Goal: Information Seeking & Learning: Learn about a topic

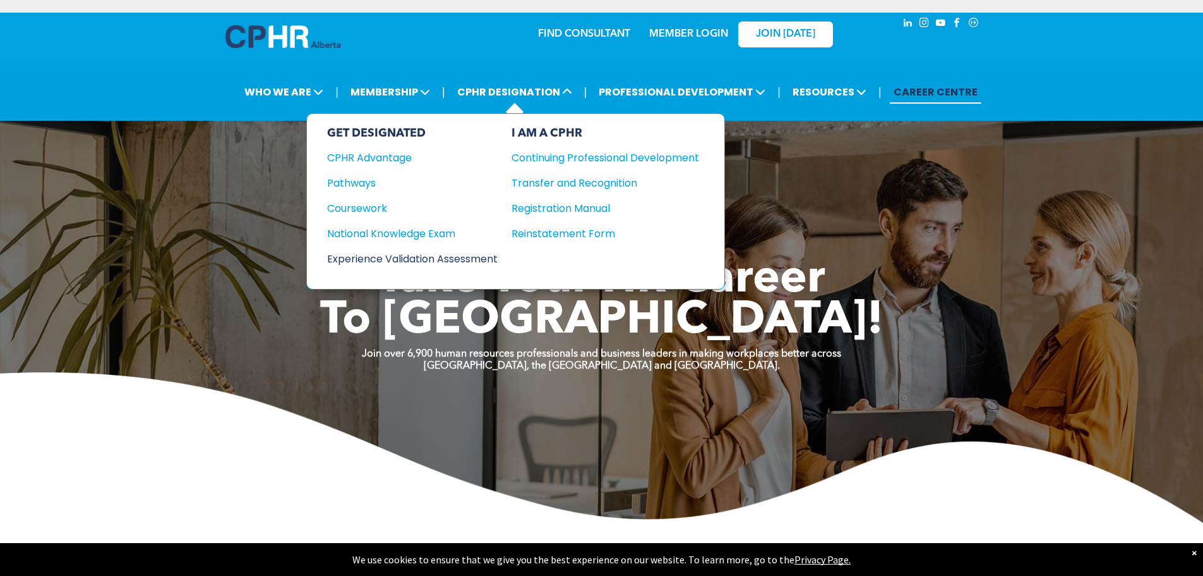
click at [404, 260] on div "Experience Validation Assessment" at bounding box center [404, 259] width 154 height 16
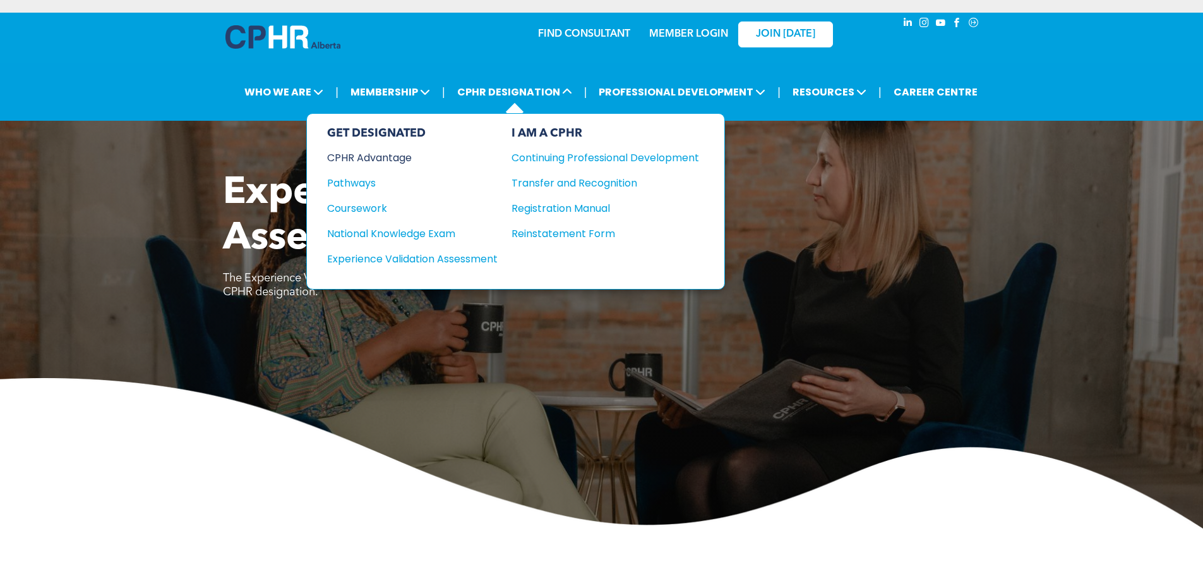
click at [388, 154] on div "CPHR Advantage" at bounding box center [404, 158] width 154 height 16
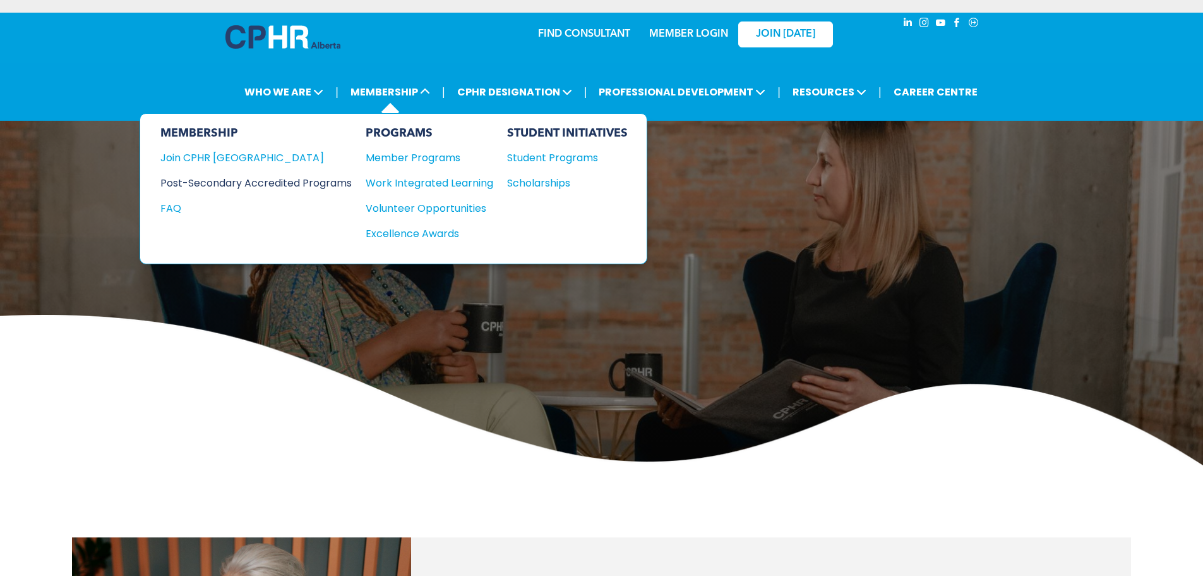
click at [239, 186] on div "Post-Secondary Accredited Programs" at bounding box center [246, 183] width 172 height 16
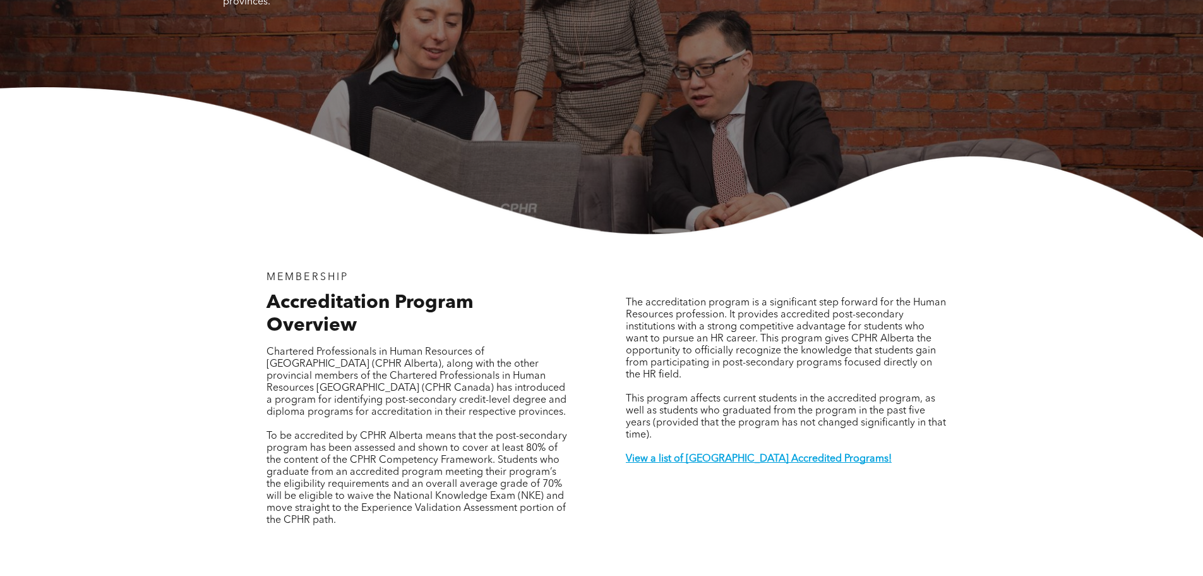
scroll to position [253, 0]
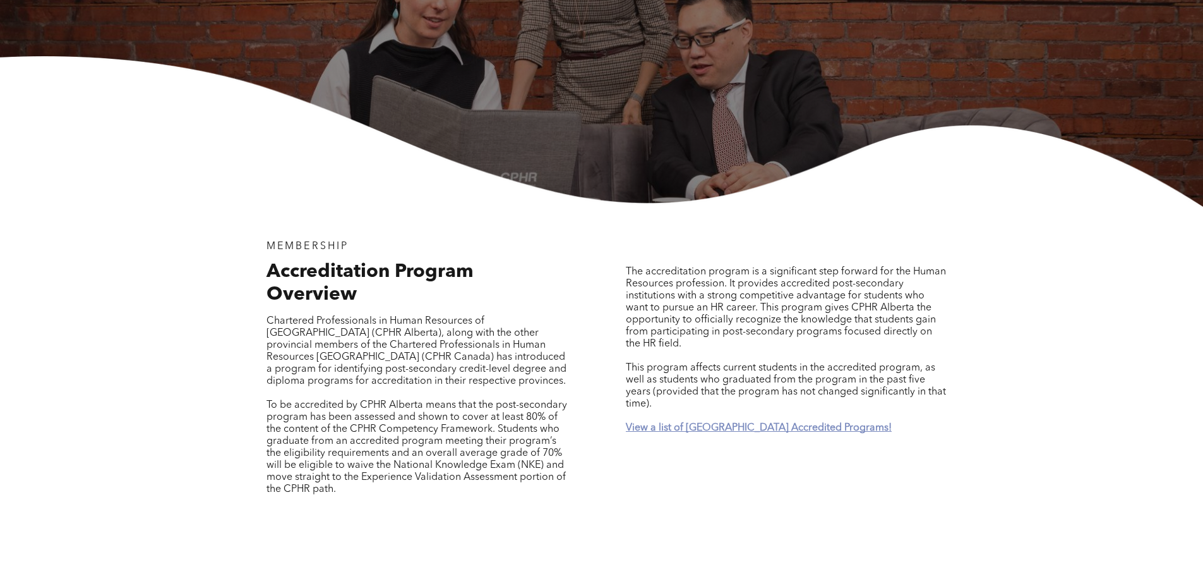
click at [768, 423] on strong "View a list of Alberta Accredited Programs!" at bounding box center [759, 428] width 266 height 10
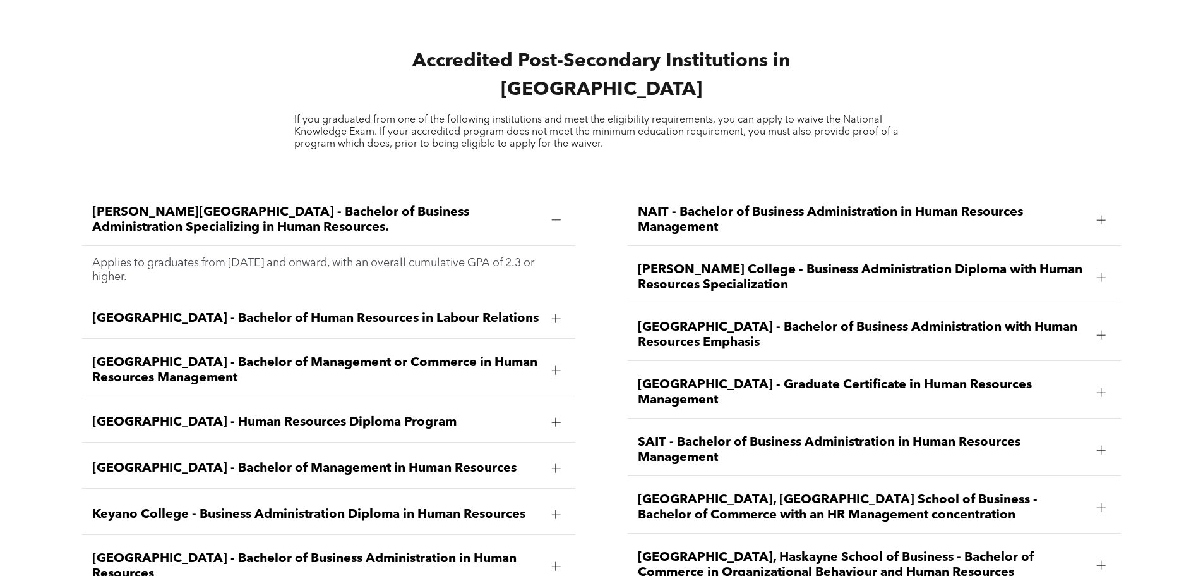
scroll to position [1801, 0]
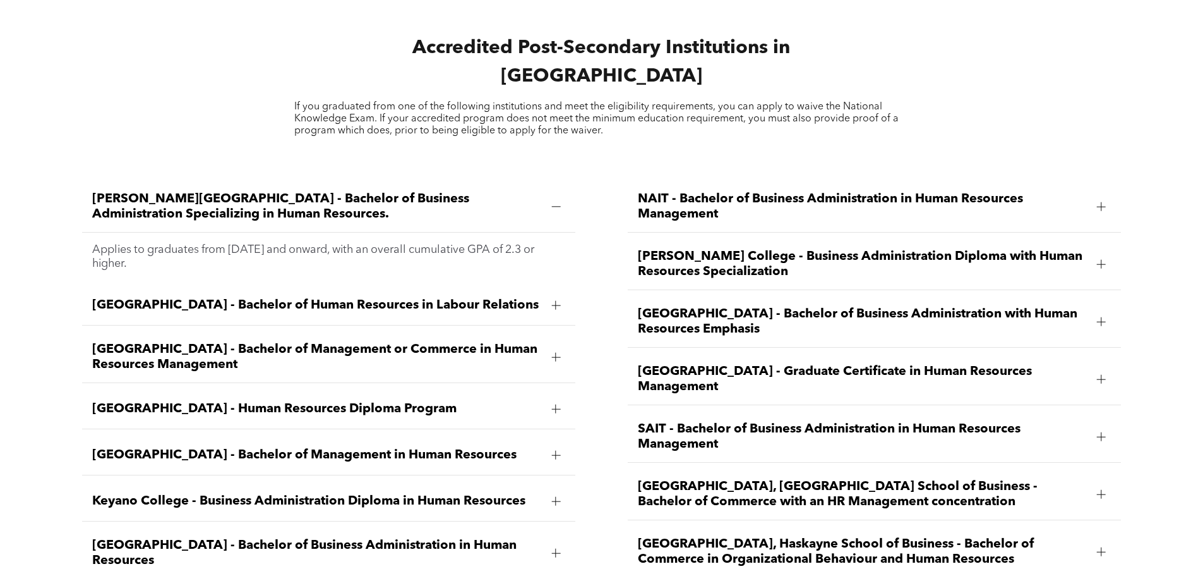
click at [1099, 202] on div at bounding box center [1101, 206] width 9 height 9
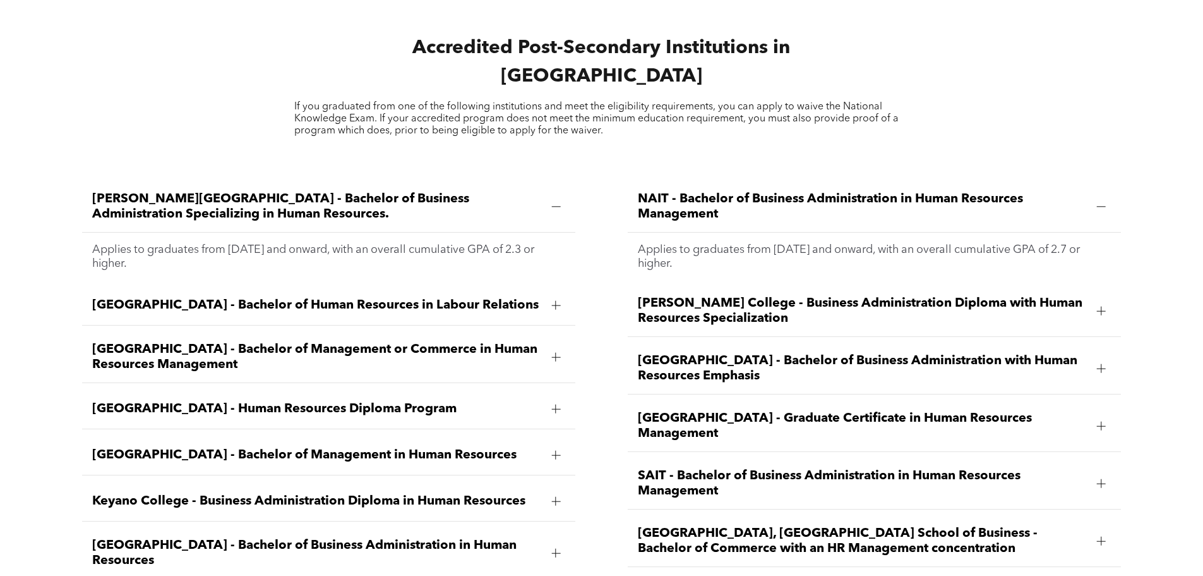
click at [989, 243] on p "Applies to graduates from April 2012 and onward, with an overall cumulative GPA…" at bounding box center [874, 257] width 473 height 28
click at [963, 191] on span "NAIT - Bachelor of Business Administration in Human Resources Management" at bounding box center [862, 206] width 449 height 30
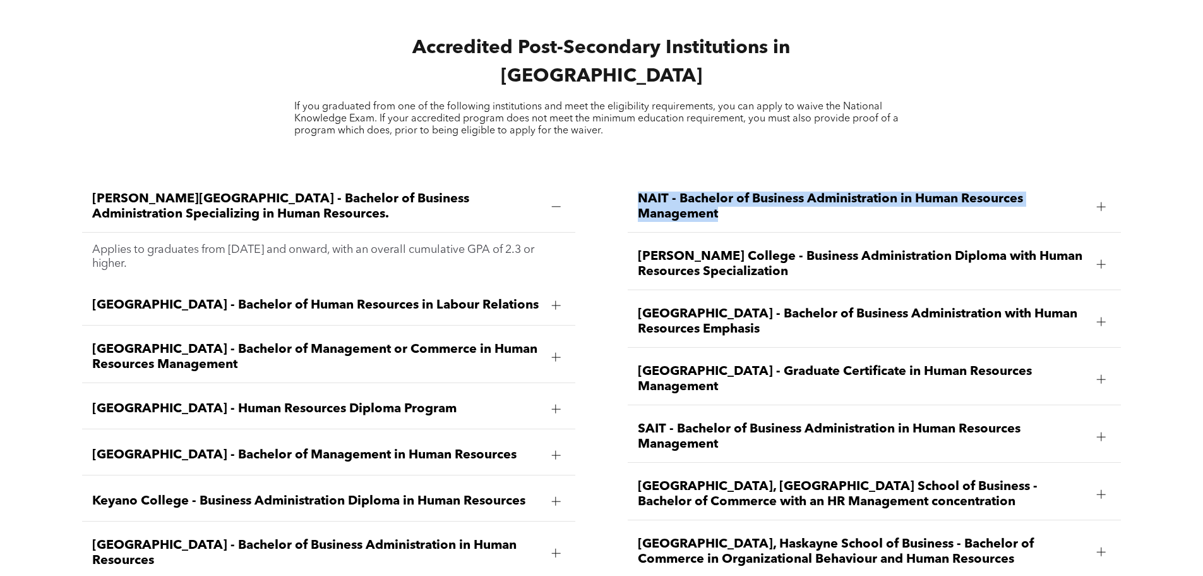
drag, startPoint x: 732, startPoint y: 186, endPoint x: 640, endPoint y: 163, distance: 94.5
click at [640, 191] on span "NAIT - Bachelor of Business Administration in Human Resources Management" at bounding box center [862, 206] width 449 height 30
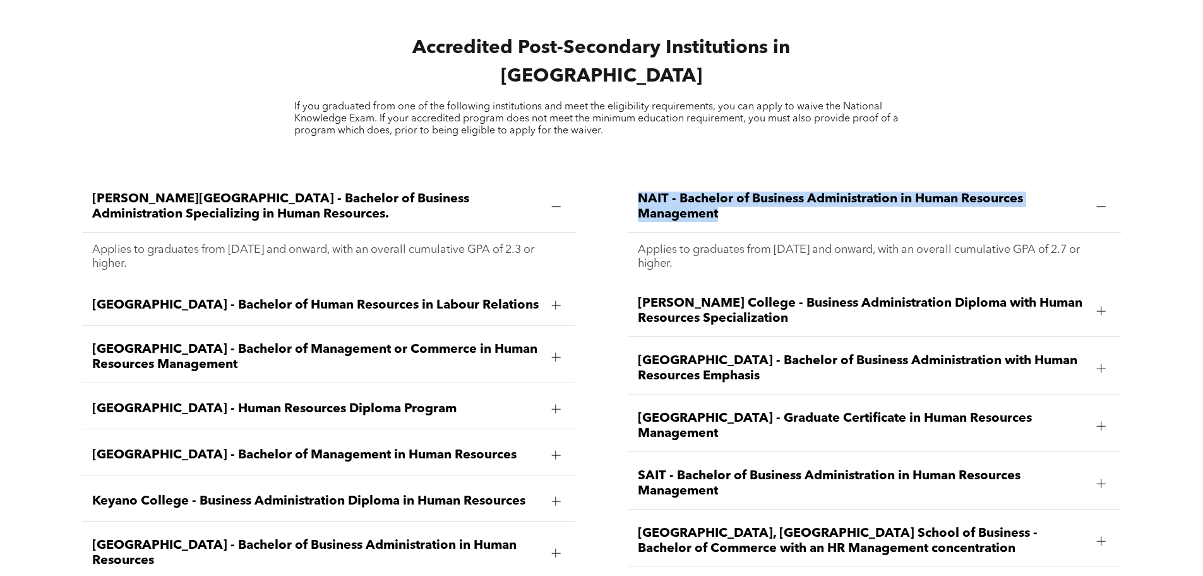
copy span "NAIT - Bachelor of Business Administration in Human Resources Management"
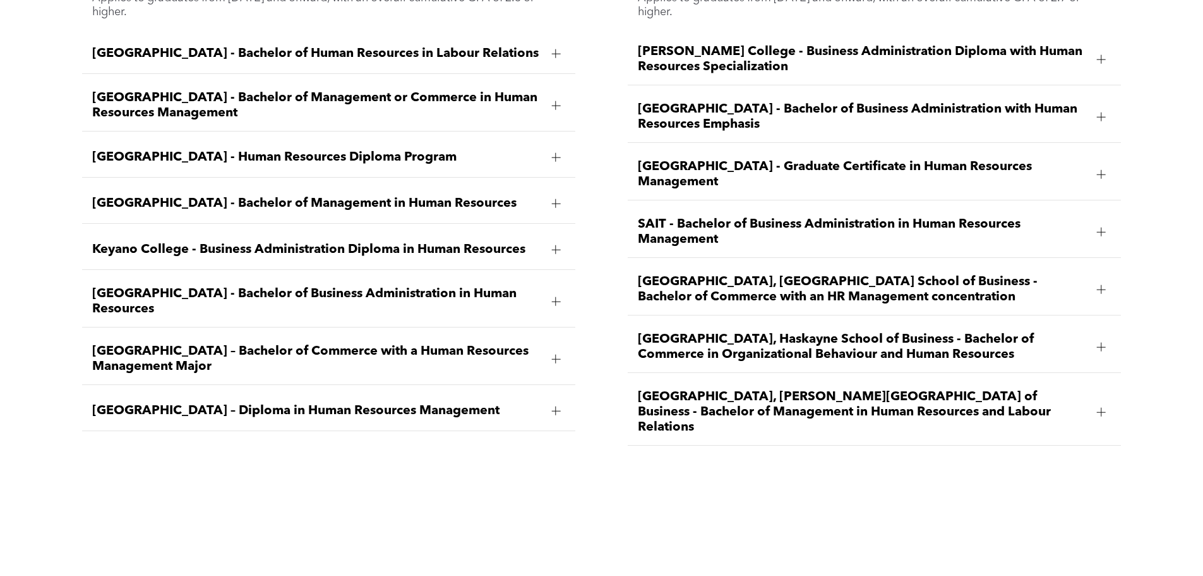
scroll to position [2054, 0]
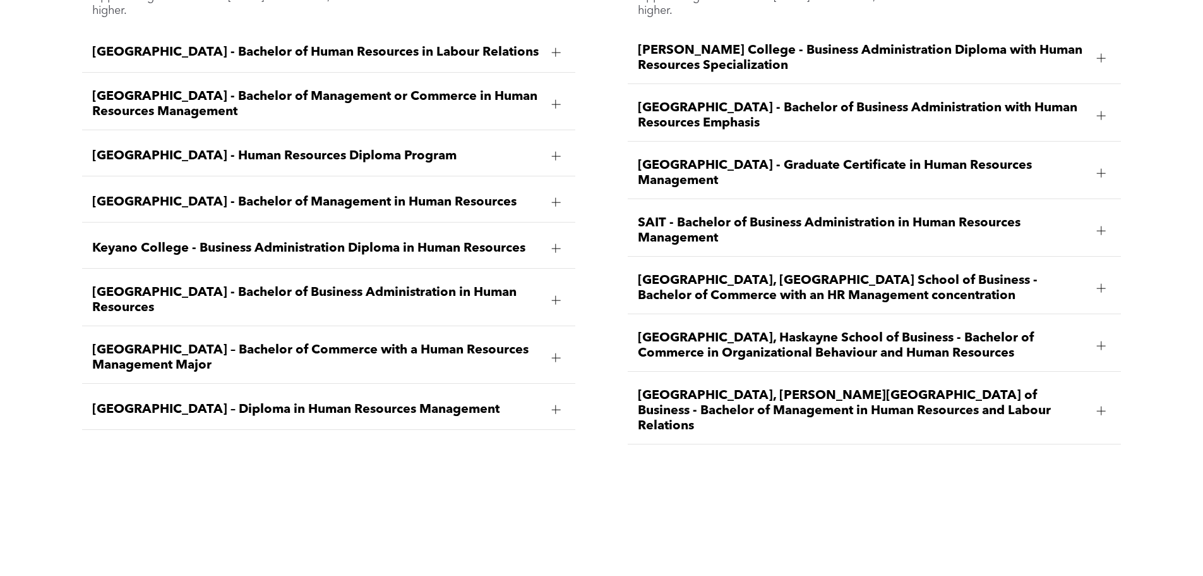
click at [555, 405] on div at bounding box center [555, 409] width 9 height 9
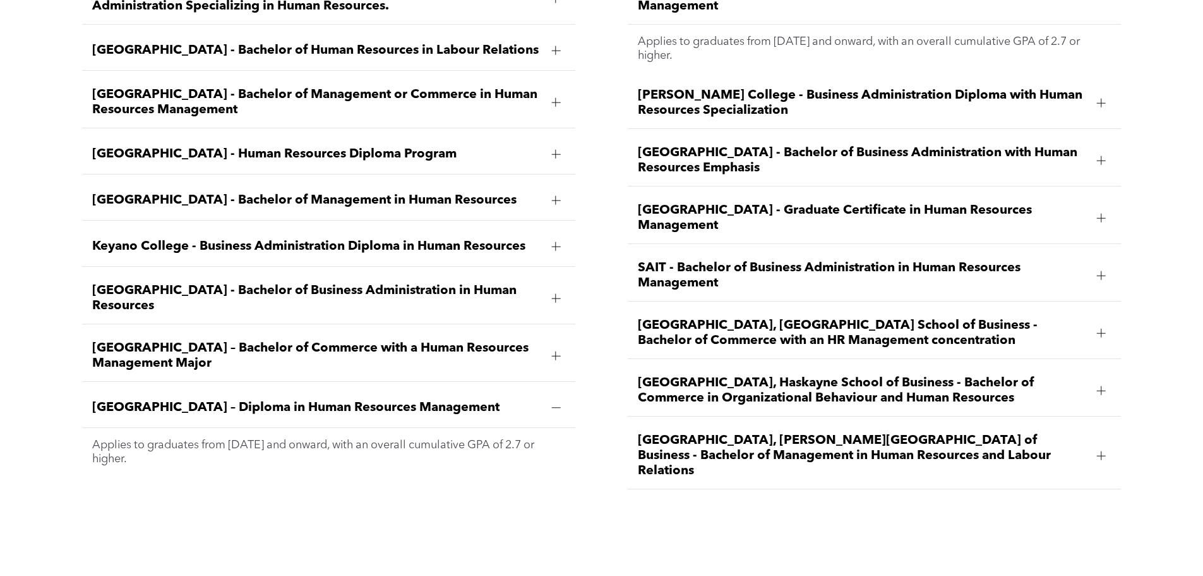
scroll to position [2007, 0]
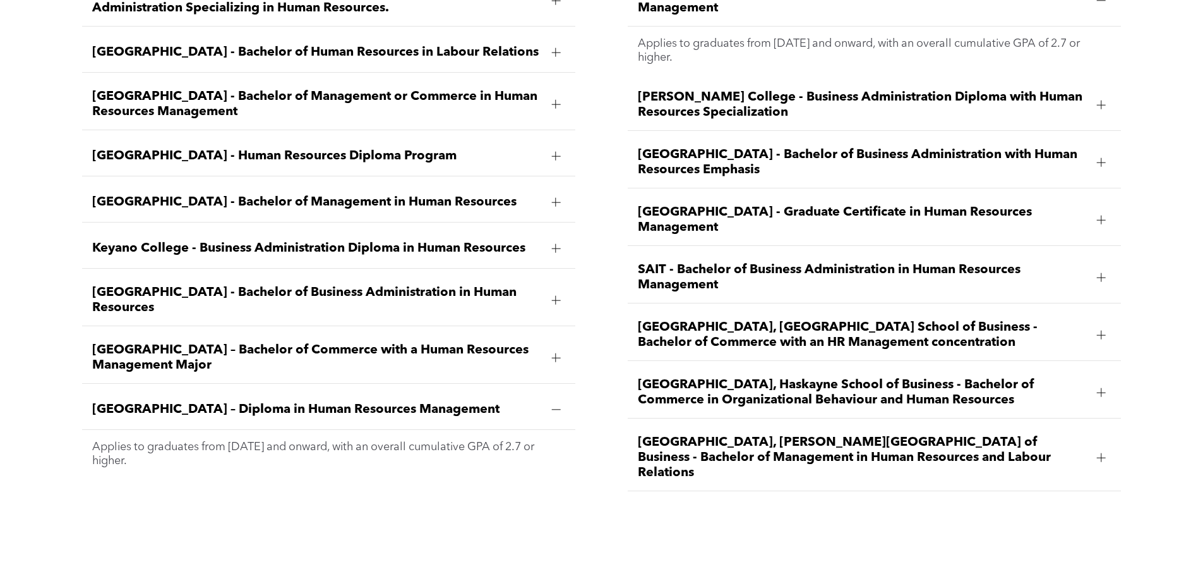
click at [316, 402] on span "MacEwan University – Diploma in Human Resources Management" at bounding box center [316, 409] width 449 height 15
drag, startPoint x: 493, startPoint y: 389, endPoint x: 98, endPoint y: 388, distance: 394.8
click at [98, 402] on span "MacEwan University – Diploma in Human Resources Management" at bounding box center [316, 409] width 449 height 15
copy span "MacEwan University – Diploma in Human Resources Management"
click at [552, 244] on div at bounding box center [555, 248] width 9 height 9
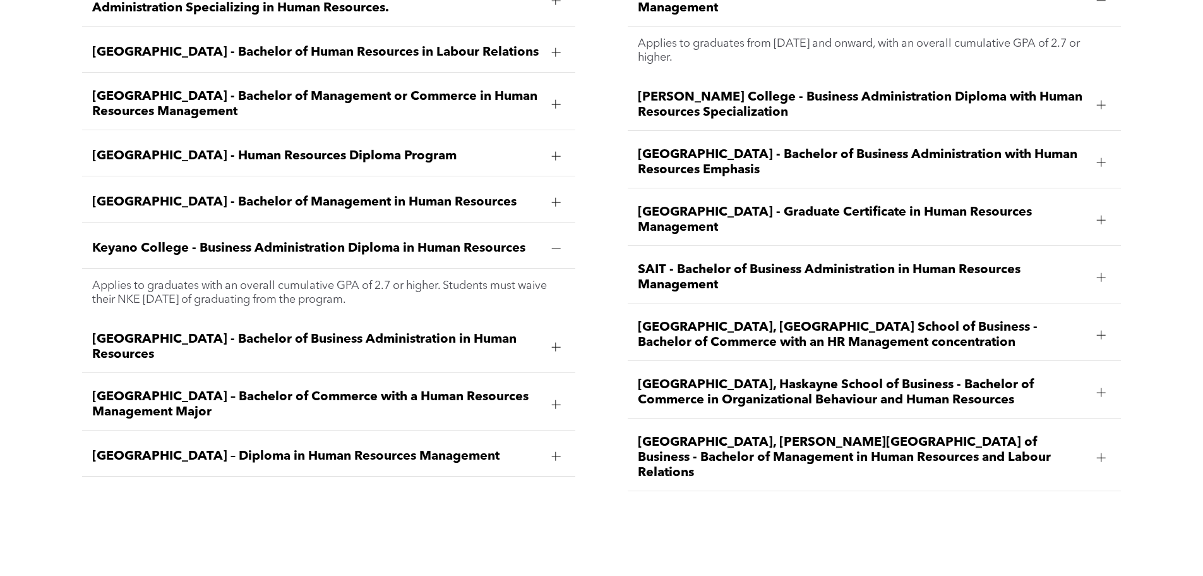
drag, startPoint x: 397, startPoint y: 278, endPoint x: 95, endPoint y: 261, distance: 302.4
click at [95, 279] on p "Applies to graduates with an overall cumulative GPA of 2.7 or higher. Students …" at bounding box center [328, 293] width 473 height 28
copy p "Applies to graduates with an overall cumulative GPA of 2.7 or higher. Students …"
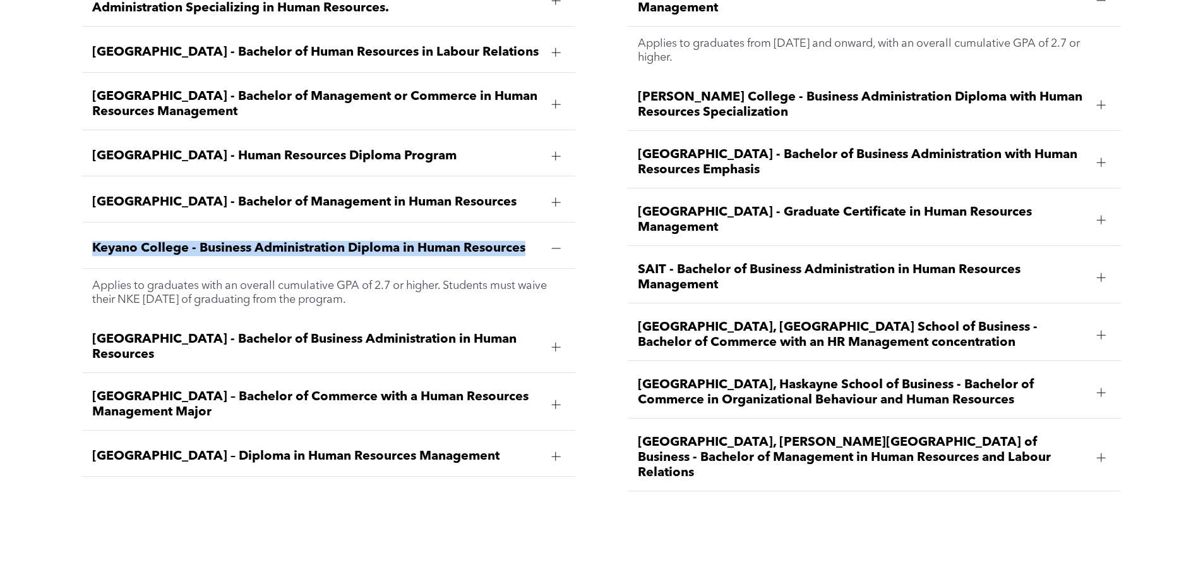
drag, startPoint x: 531, startPoint y: 225, endPoint x: 97, endPoint y: 224, distance: 434.0
click at [97, 241] on span "Keyano College - Business Administration Diploma in Human Resources" at bounding box center [316, 248] width 449 height 15
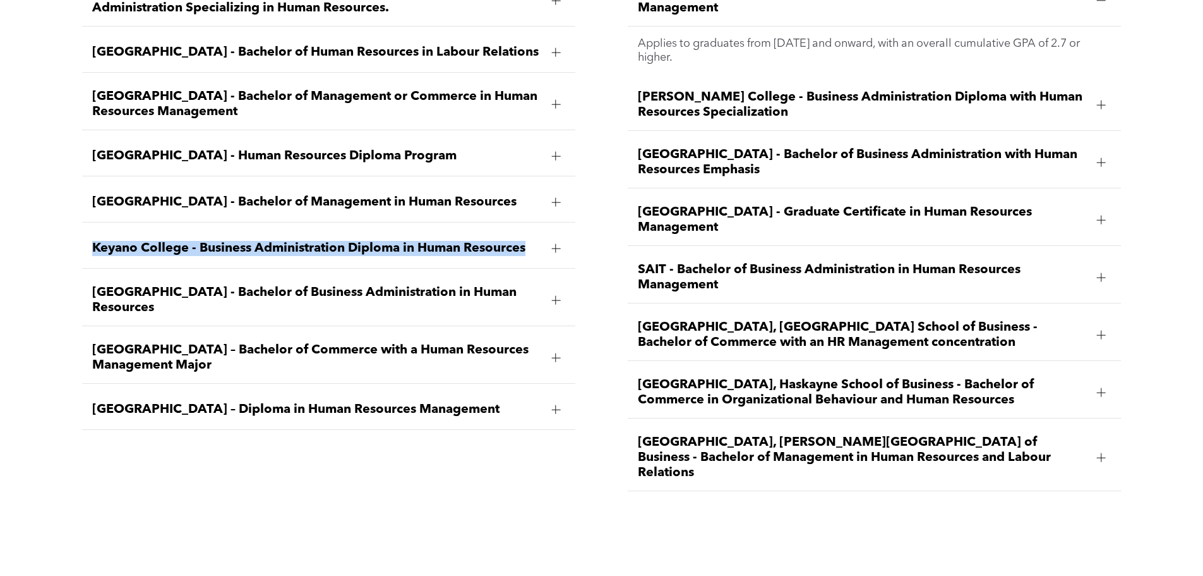
copy span "Keyano College - Business Administration Diploma in Human Resources"
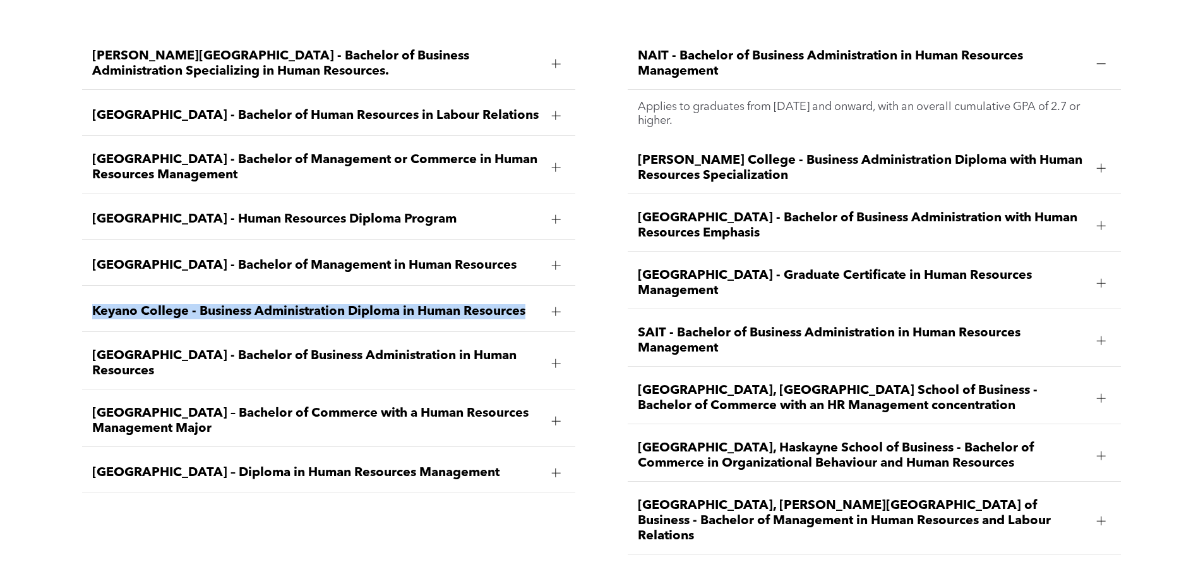
drag, startPoint x: 722, startPoint y: 256, endPoint x: 639, endPoint y: 239, distance: 84.5
click at [639, 268] on span "Red Deer Polytechnic - Graduate Certificate in Human Resources Management" at bounding box center [862, 283] width 449 height 30
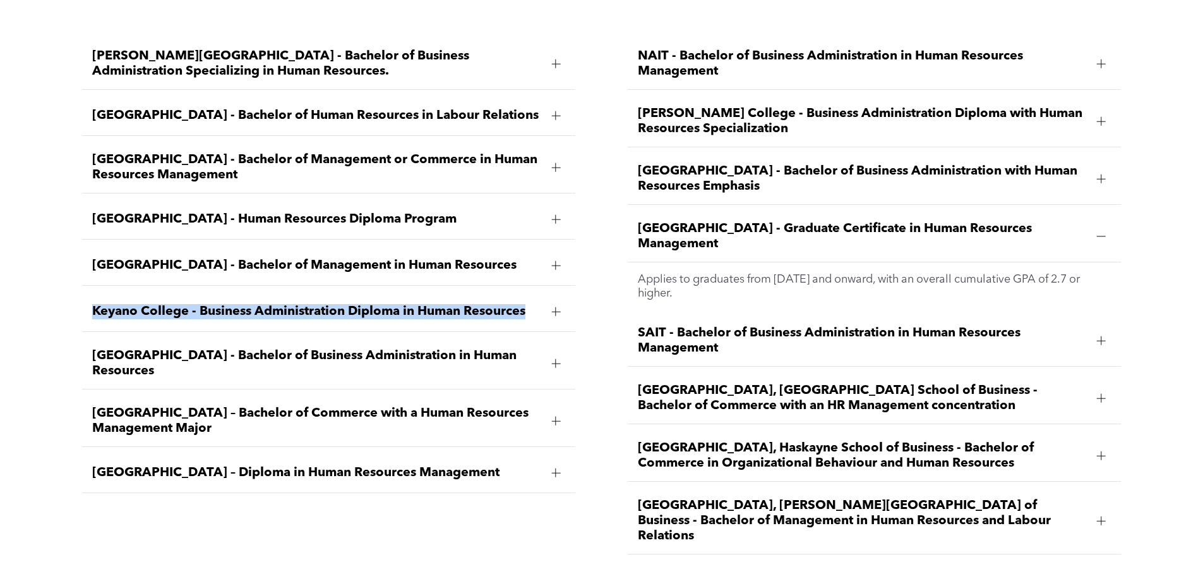
drag, startPoint x: 639, startPoint y: 239, endPoint x: 685, endPoint y: 192, distance: 65.2
copy span "Red Deer Polytechnic - Graduate Certificate in Human Resources Management"
click at [763, 221] on span "Red Deer Polytechnic - Graduate Certificate in Human Resources Management" at bounding box center [862, 236] width 449 height 30
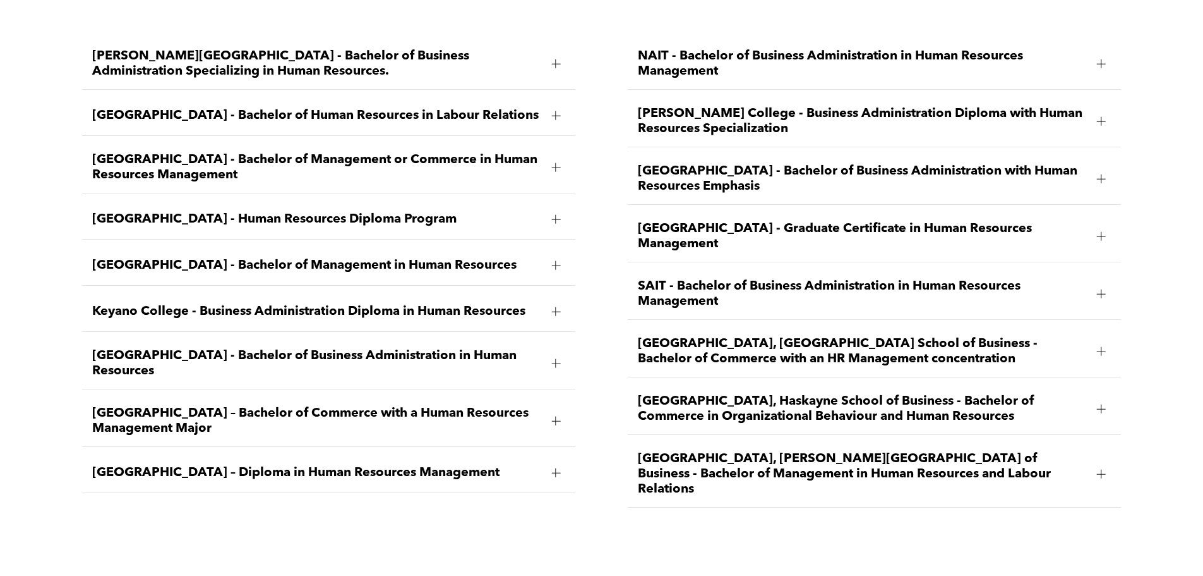
drag, startPoint x: 716, startPoint y: 210, endPoint x: 783, endPoint y: 198, distance: 67.5
click at [783, 221] on span "Red Deer Polytechnic - Graduate Certificate in Human Resources Management" at bounding box center [862, 236] width 449 height 30
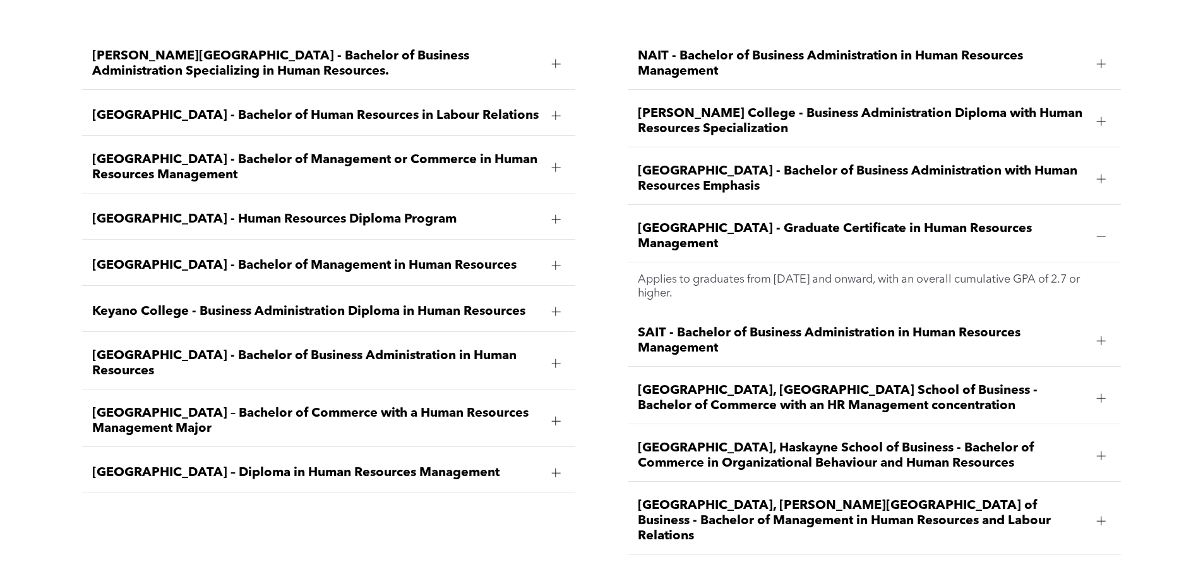
copy span "Graduate Certificate in Human Resources Management"
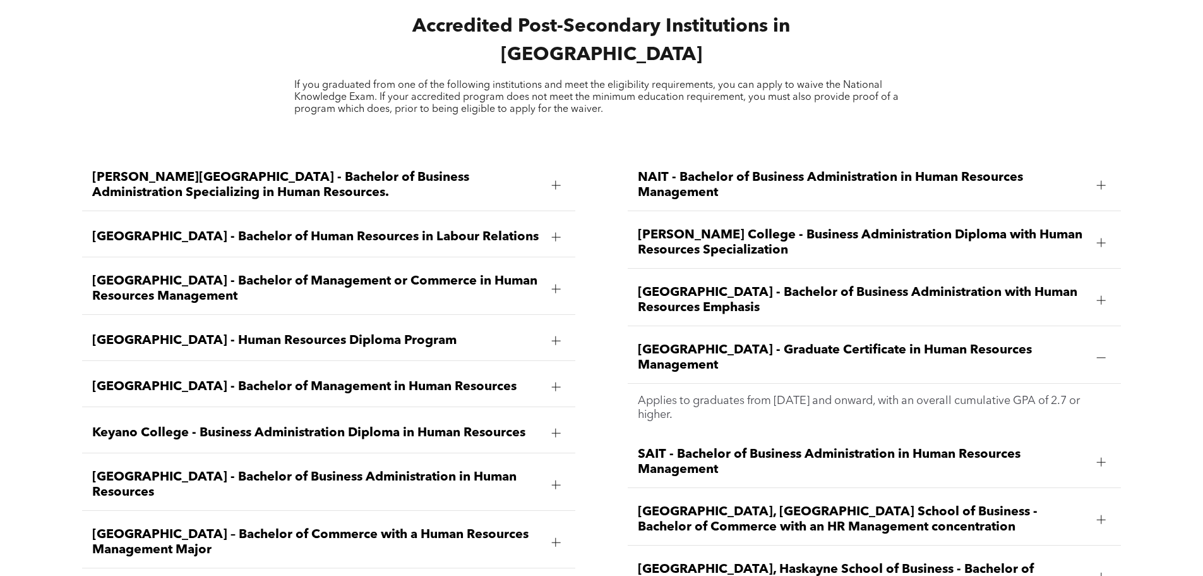
scroll to position [1817, 0]
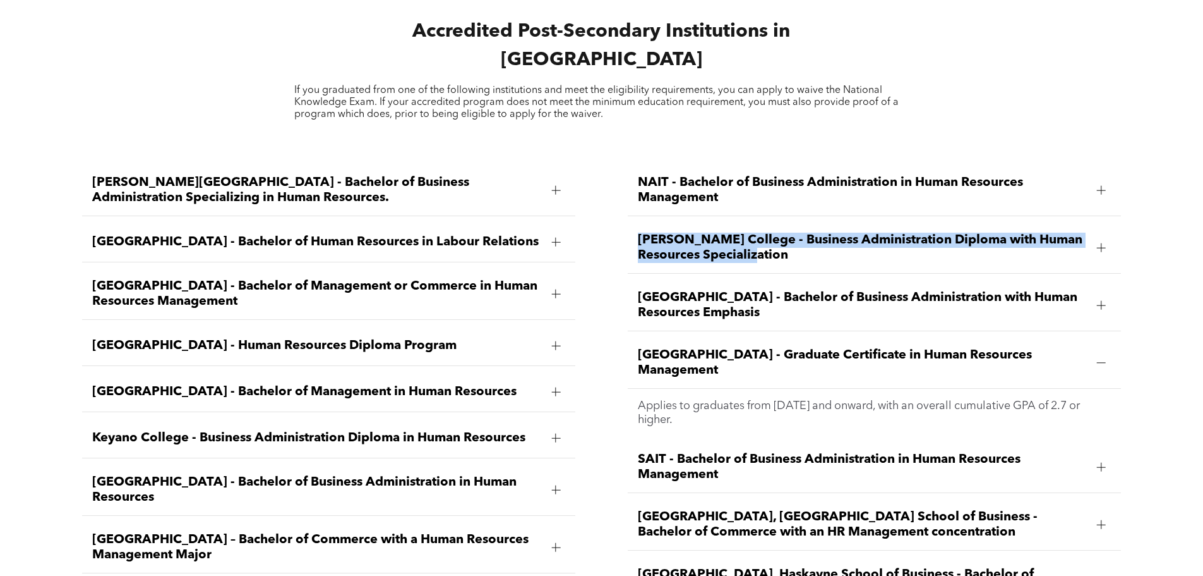
drag, startPoint x: 789, startPoint y: 221, endPoint x: 641, endPoint y: 204, distance: 148.8
click at [641, 232] on span "Norquest College - Business Administration Diploma with Human Resources Special…" at bounding box center [862, 247] width 449 height 30
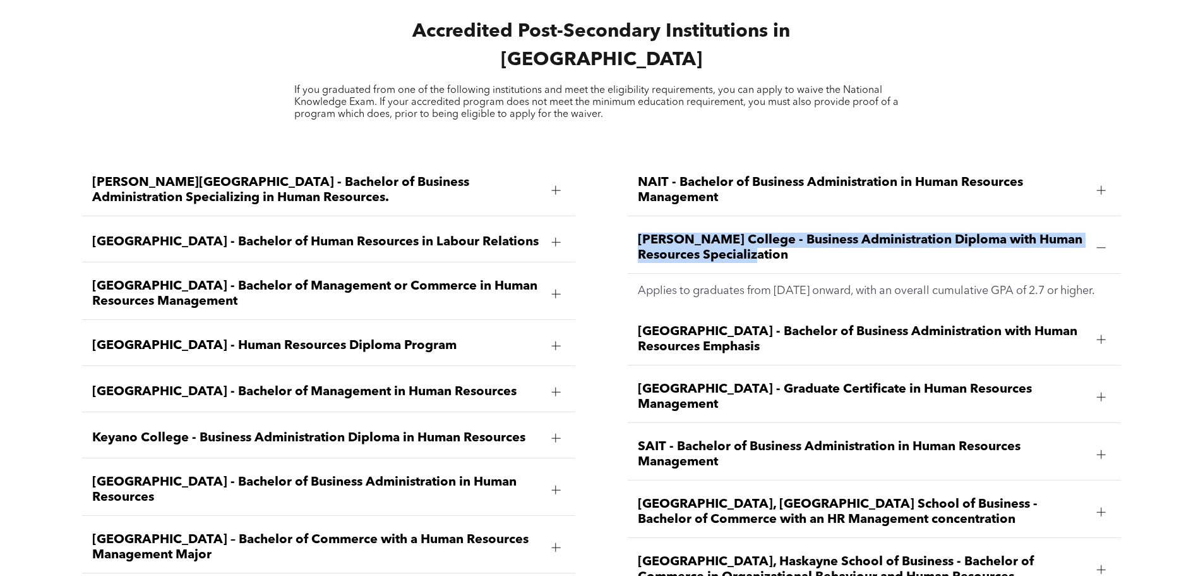
copy span "Norquest College - Business Administration Diploma with Human Resources Special…"
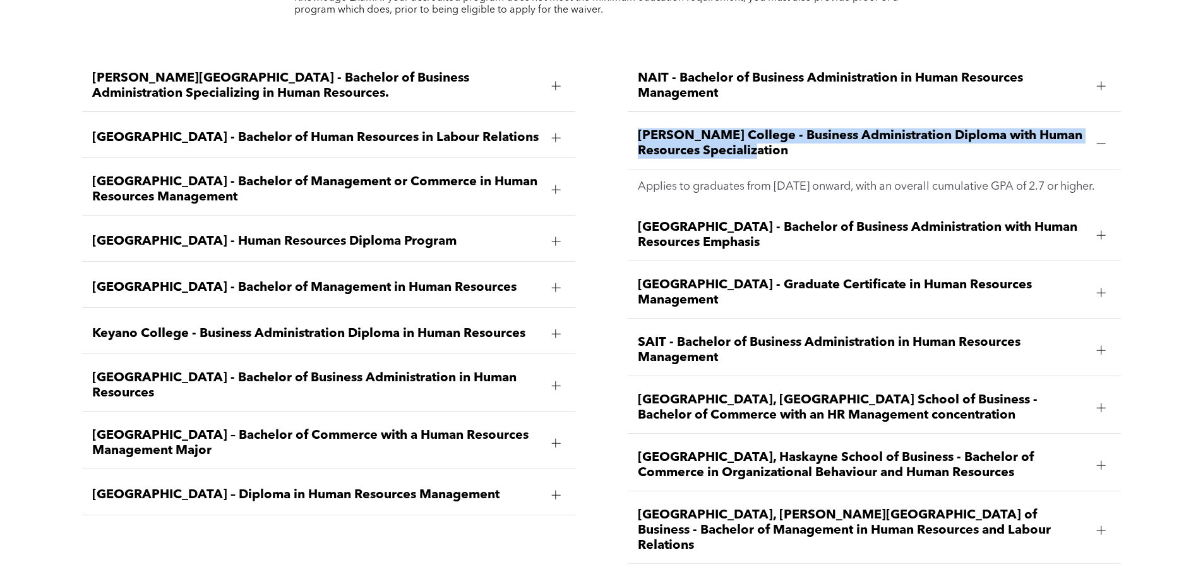
scroll to position [1944, 0]
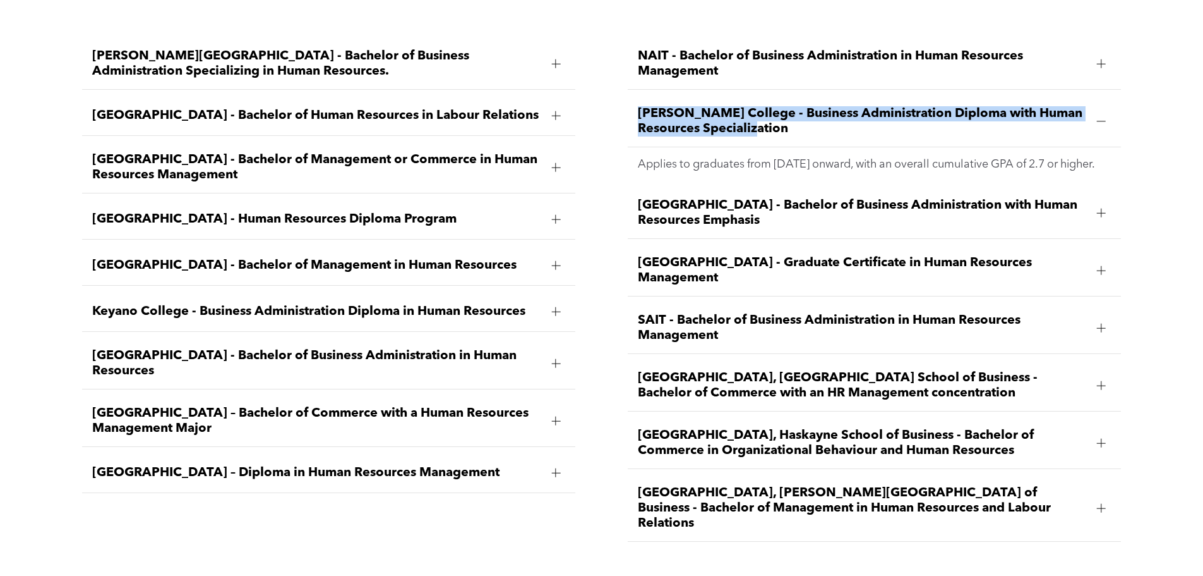
drag, startPoint x: 443, startPoint y: 185, endPoint x: 95, endPoint y: 183, distance: 348.7
click at [95, 212] on span "Bow Valley College - Human Resources Diploma Program" at bounding box center [316, 219] width 449 height 15
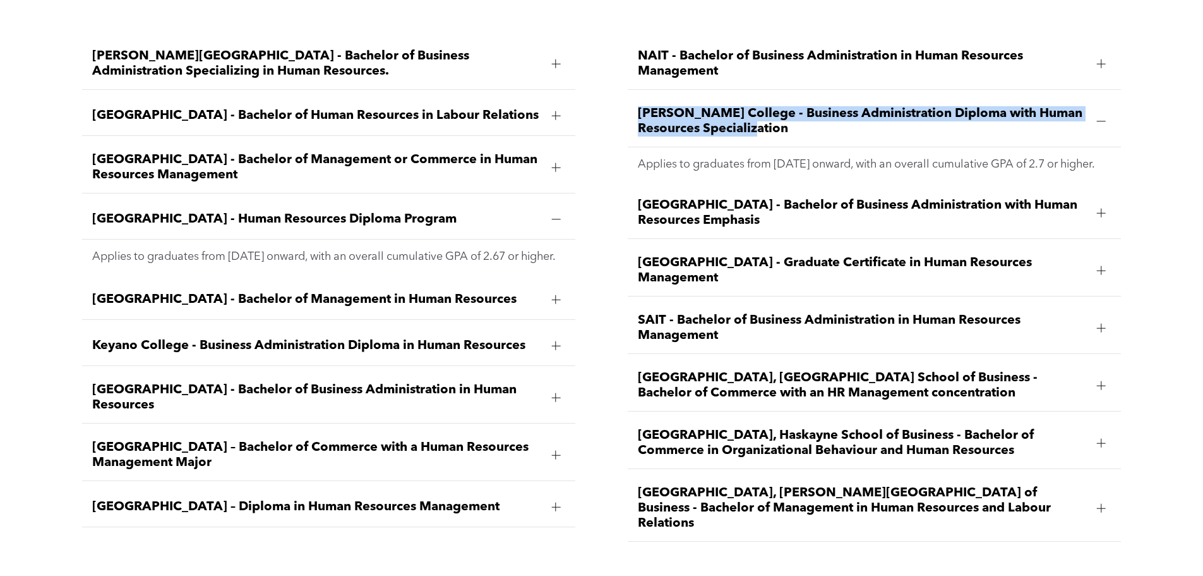
copy span "Bow Valley College - Human Resources Diploma Program"
